Goal: Information Seeking & Learning: Learn about a topic

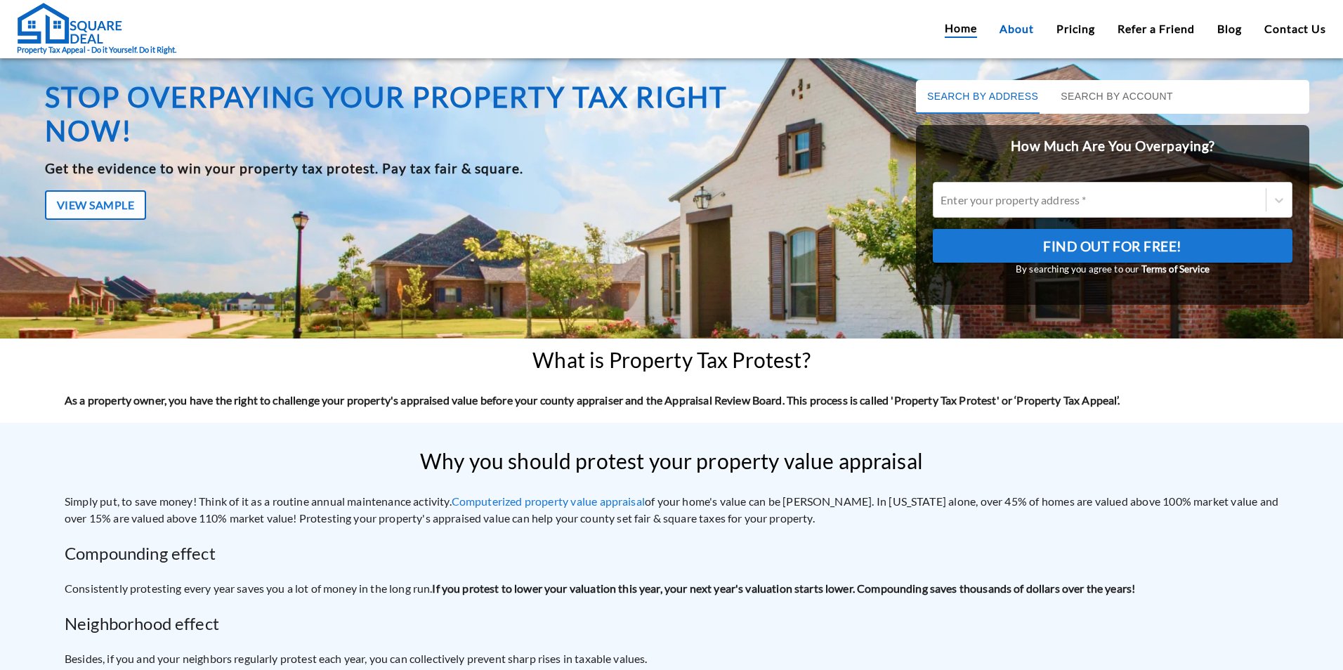
click at [1026, 30] on link "About" at bounding box center [1017, 28] width 34 height 17
